Goal: Task Accomplishment & Management: Use online tool/utility

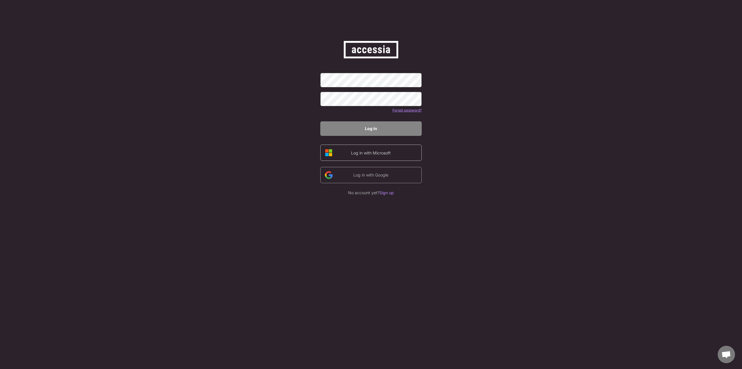
click at [412, 152] on div "Log in with Microsoft" at bounding box center [370, 152] width 101 height 16
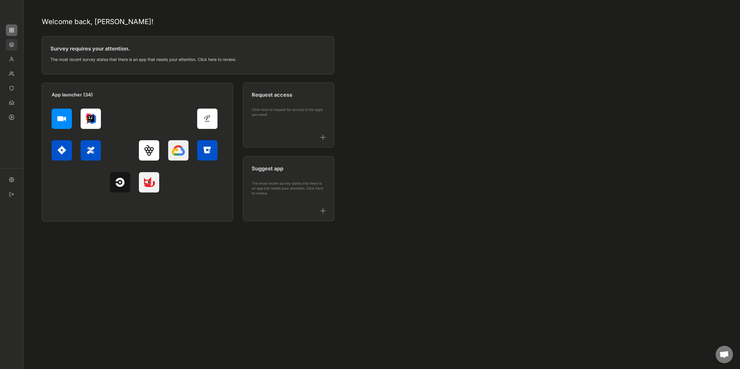
click at [14, 48] on img at bounding box center [12, 45] width 12 height 12
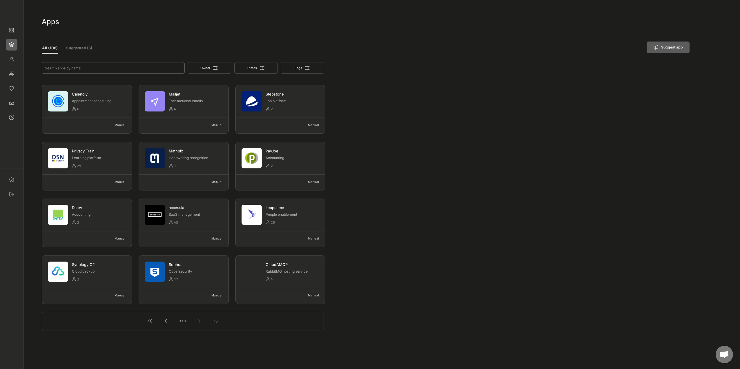
click at [104, 68] on input "input" at bounding box center [113, 68] width 143 height 12
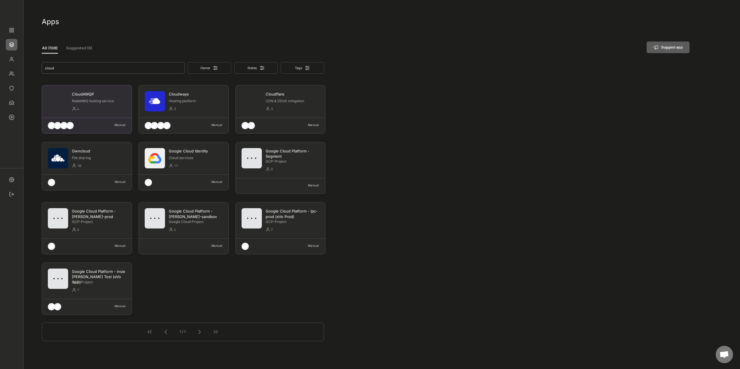
type input "cloud"
click at [96, 95] on div "CloudAMQP" at bounding box center [99, 93] width 54 height 5
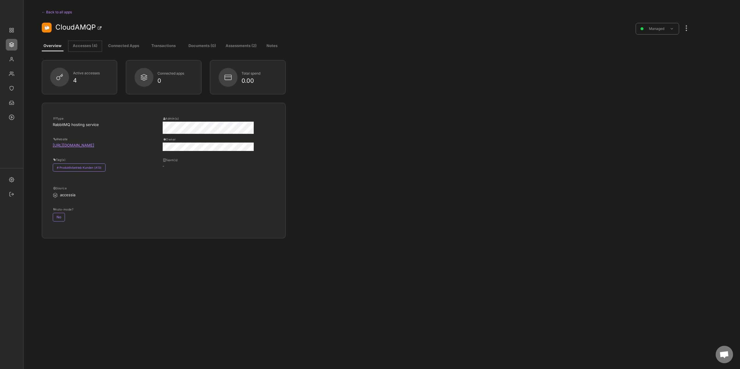
click at [84, 47] on button "Accesses (4)" at bounding box center [84, 46] width 33 height 10
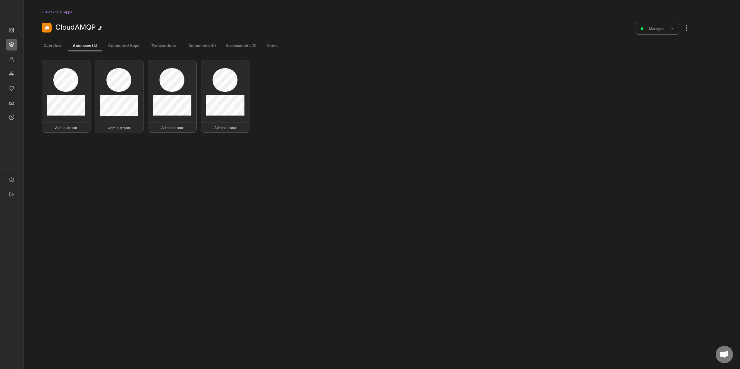
click at [242, 45] on button "Assessments (2)" at bounding box center [241, 46] width 33 height 10
select select ""every_6_months""
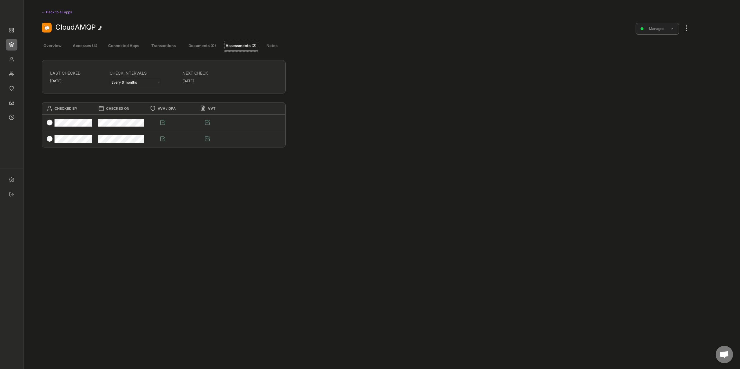
click at [675, 29] on div "Managed" at bounding box center [657, 29] width 43 height 12
click at [684, 27] on div at bounding box center [687, 25] width 8 height 13
click at [663, 111] on div "Log an assessment" at bounding box center [654, 111] width 39 height 5
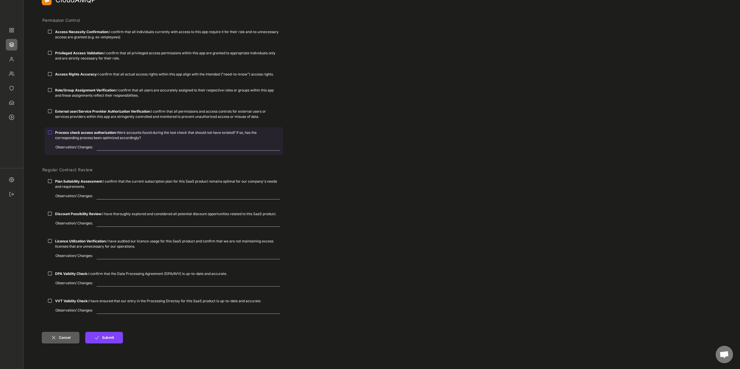
scroll to position [87, 0]
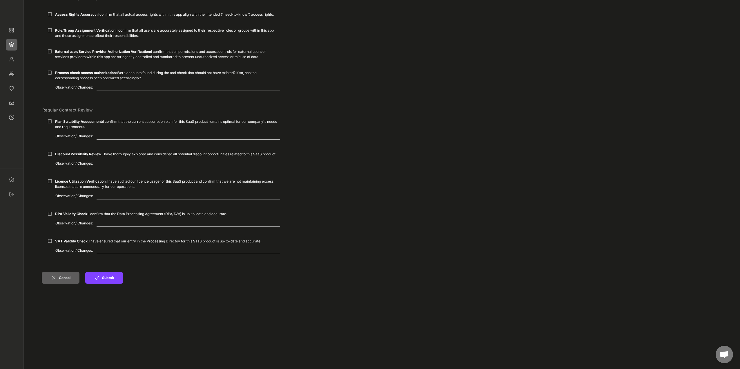
click at [239, 317] on div "← Back to app profile CloudAMQP Permission Control Access Necessity Confirmatio…" at bounding box center [366, 134] width 649 height 430
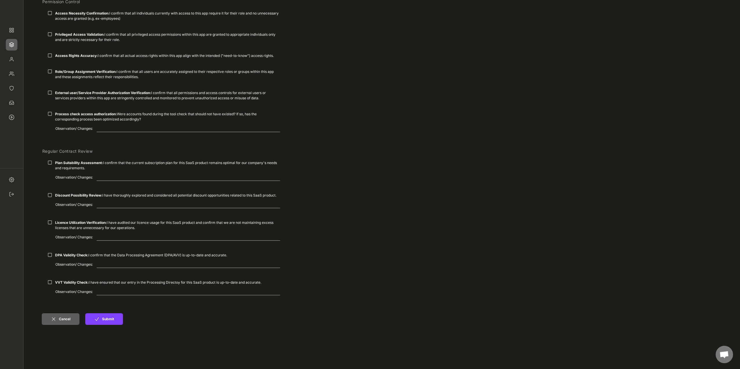
scroll to position [0, 0]
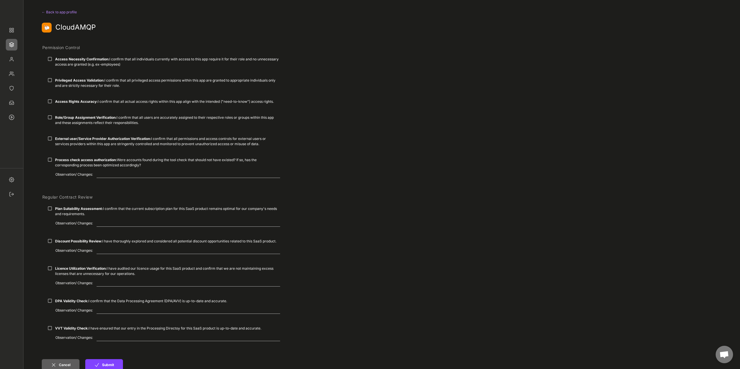
click at [45, 12] on div "← Back to app profile" at bounding box center [62, 12] width 40 height 7
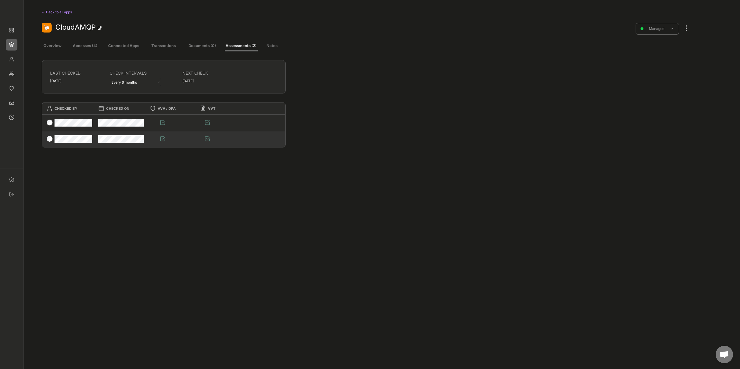
click at [62, 134] on div at bounding box center [68, 139] width 52 height 16
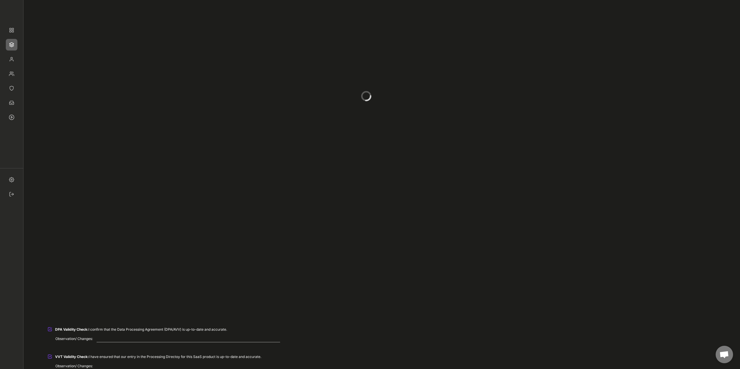
type textarea "Still optimal for now based on messages processed, might change in the future"
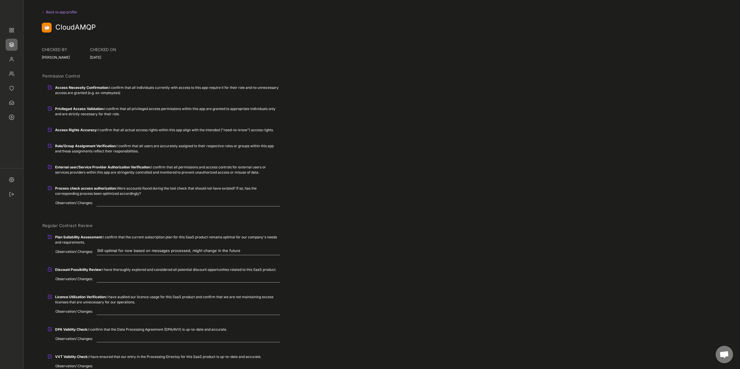
click at [10, 44] on img at bounding box center [12, 45] width 12 height 12
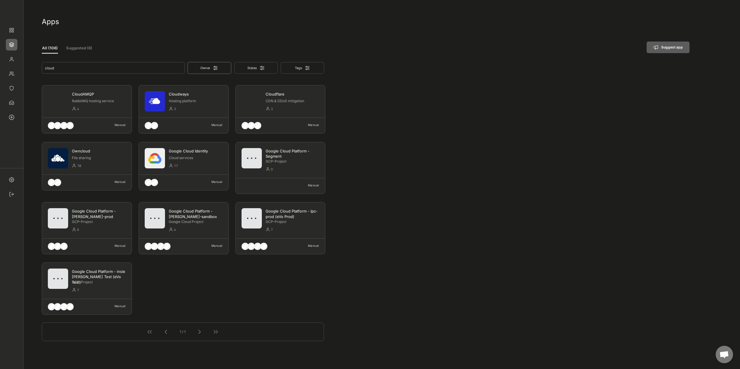
click at [215, 70] on icon at bounding box center [215, 68] width 4 height 4
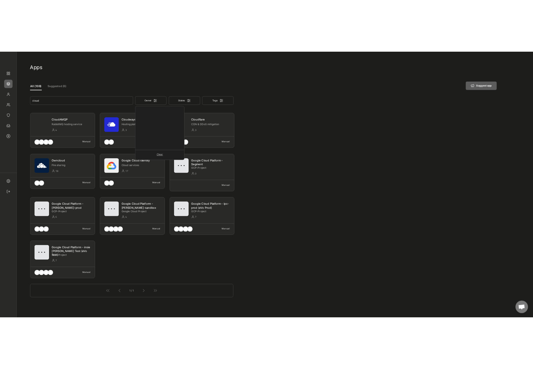
scroll to position [201, 0]
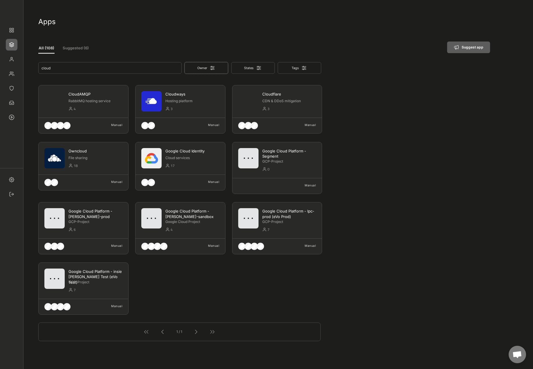
click at [211, 67] on icon at bounding box center [212, 68] width 6 height 6
click at [215, 99] on div "Benny Witt" at bounding box center [217, 98] width 49 height 5
drag, startPoint x: 85, startPoint y: 69, endPoint x: 31, endPoint y: 69, distance: 53.3
